Goal: Task Accomplishment & Management: Manage account settings

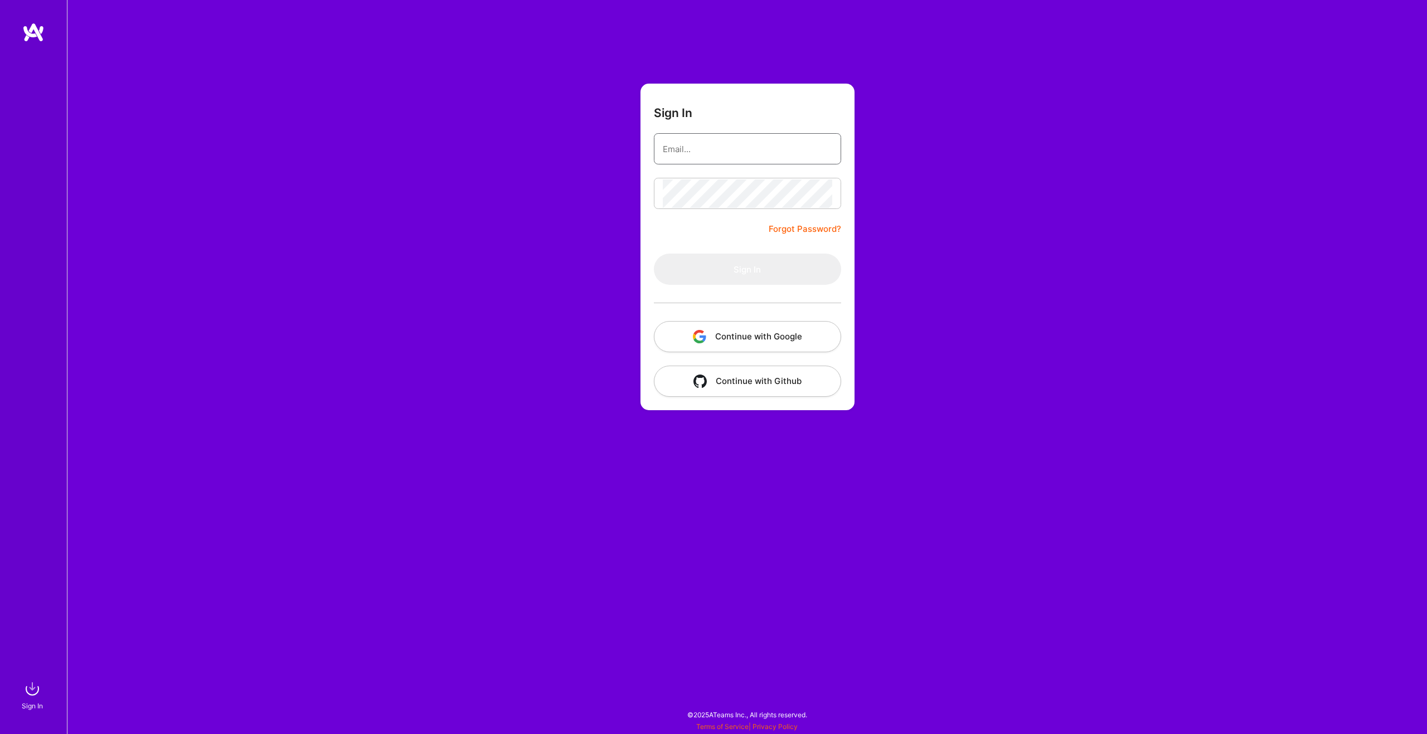
type input "[EMAIL_ADDRESS][DOMAIN_NAME]"
click at [735, 238] on form "Sign In [EMAIL_ADDRESS][DOMAIN_NAME] Forgot Password? Sign In Continue with Goo…" at bounding box center [748, 247] width 214 height 327
click at [738, 282] on button "Sign In" at bounding box center [747, 269] width 187 height 31
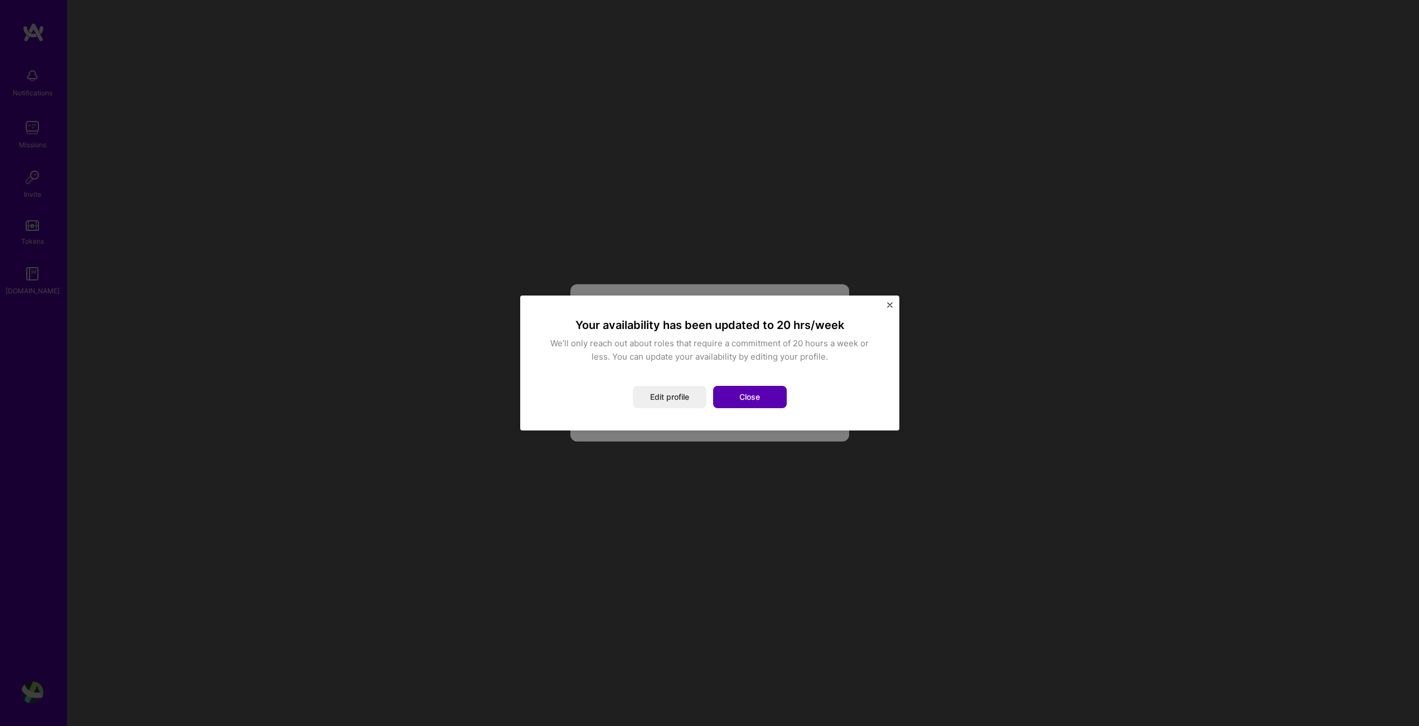
click at [738, 396] on button "Close" at bounding box center [750, 397] width 74 height 22
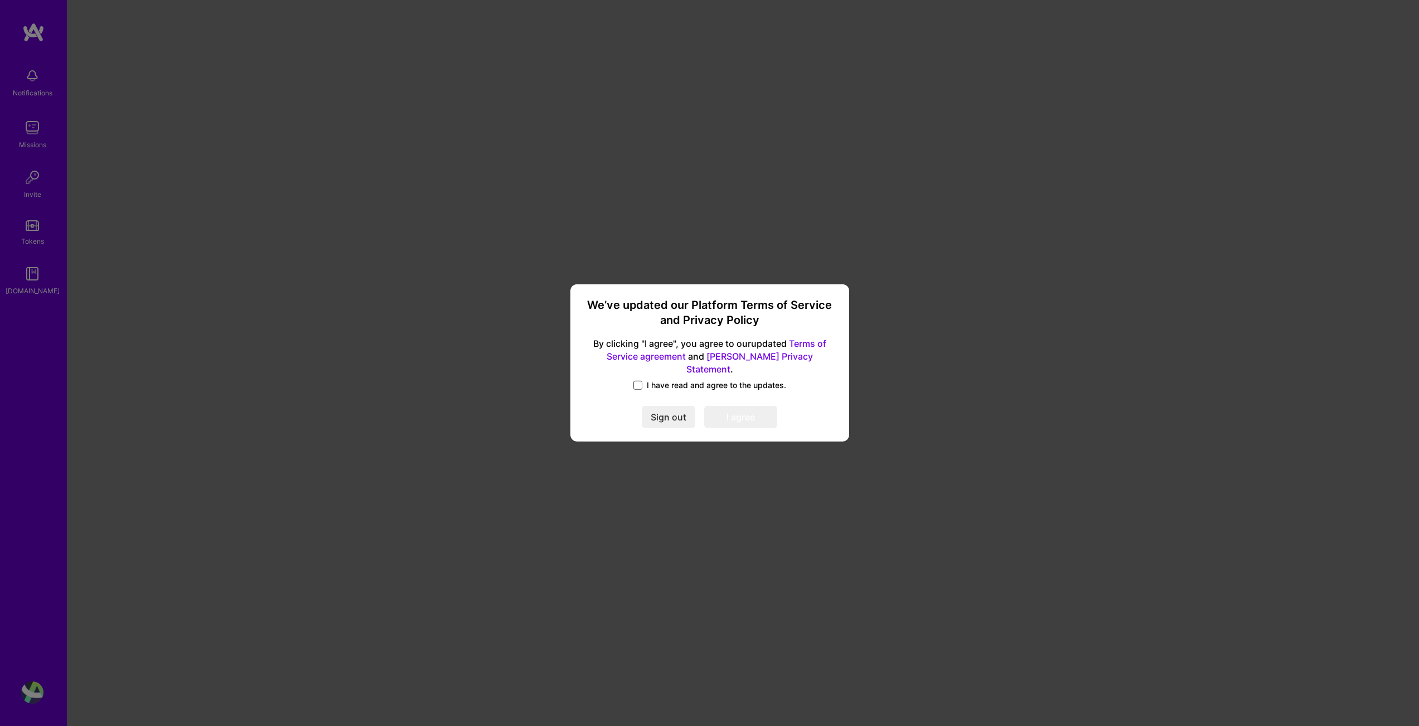
click at [640, 381] on span at bounding box center [637, 385] width 9 height 9
click at [0, 0] on input "I have read and agree to the updates." at bounding box center [0, 0] width 0 height 0
click at [736, 418] on button "I agree" at bounding box center [740, 417] width 73 height 22
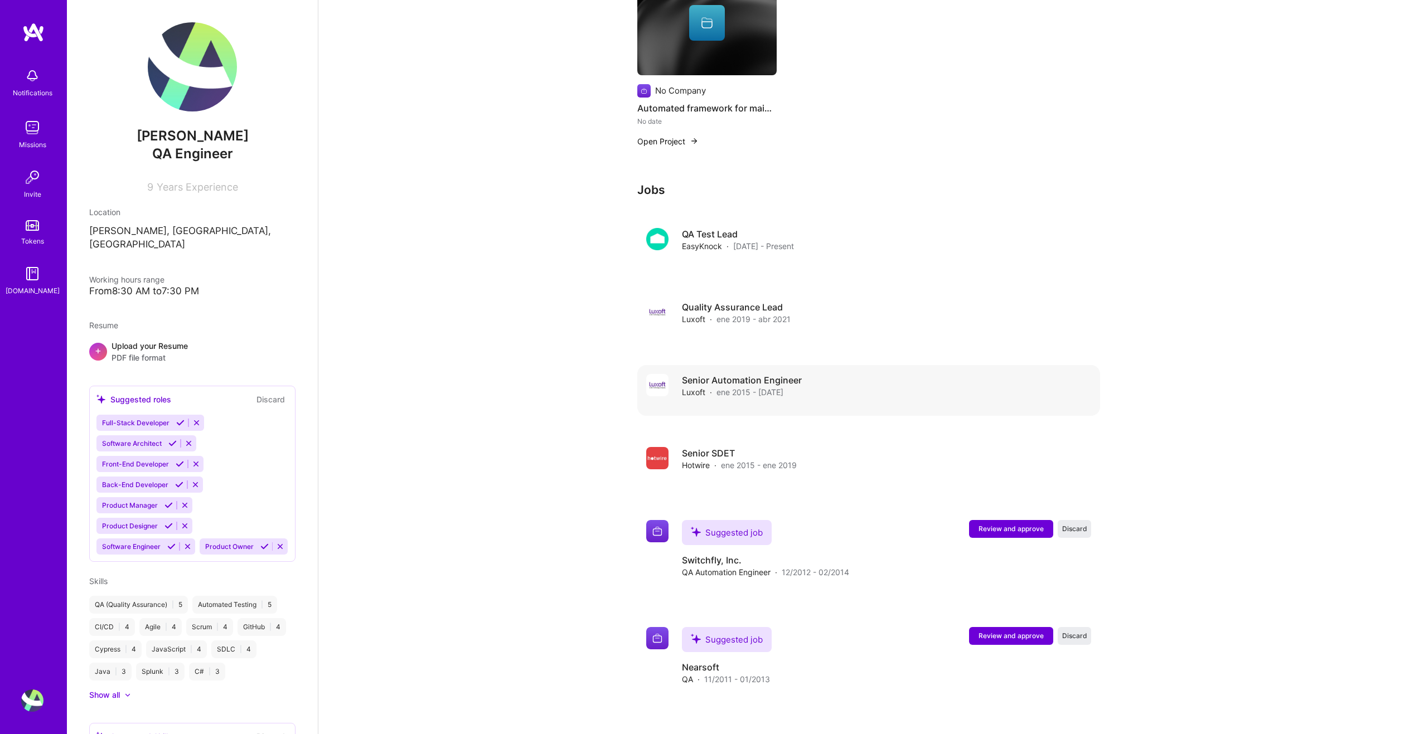
scroll to position [502, 0]
